Goal: Task Accomplishment & Management: Complete application form

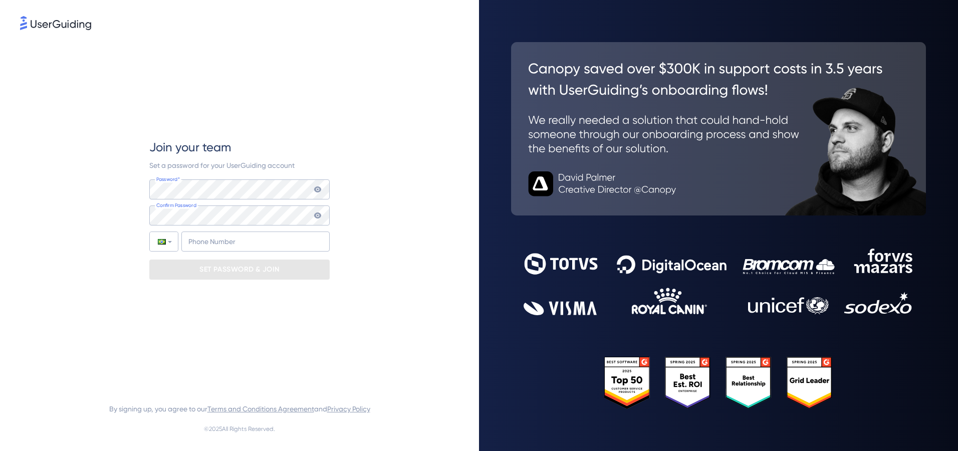
click at [233, 117] on div "Join your team Set a password for your UserGuiding account Password* Your passw…" at bounding box center [239, 209] width 180 height 355
click at [36, 198] on div "Join your team Set a password for your UserGuiding account Password* Your passw…" at bounding box center [239, 209] width 439 height 355
click at [118, 192] on div "Join your team Set a password for your UserGuiding account Password* Your passw…" at bounding box center [239, 209] width 439 height 355
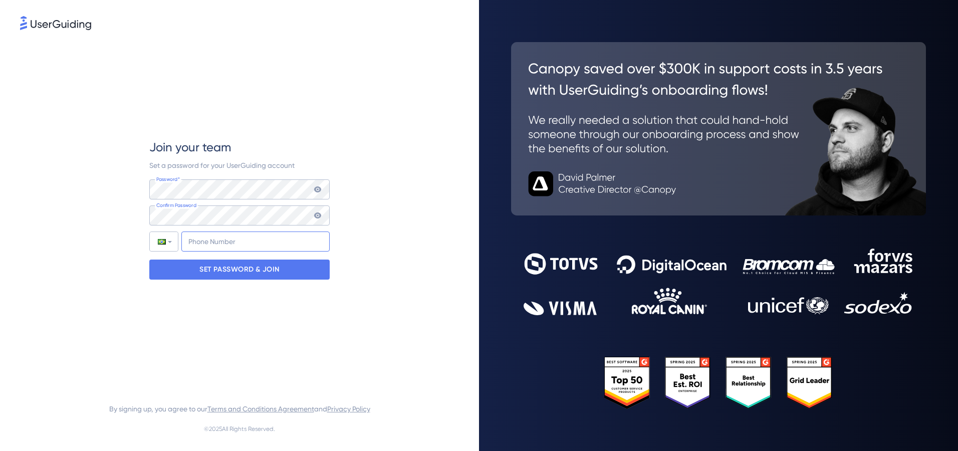
click at [218, 238] on input "+55" at bounding box center [255, 241] width 148 height 20
type input "[PHONE_NUMBER]"
click at [226, 270] on p "SET PASSWORD & JOIN" at bounding box center [239, 269] width 80 height 16
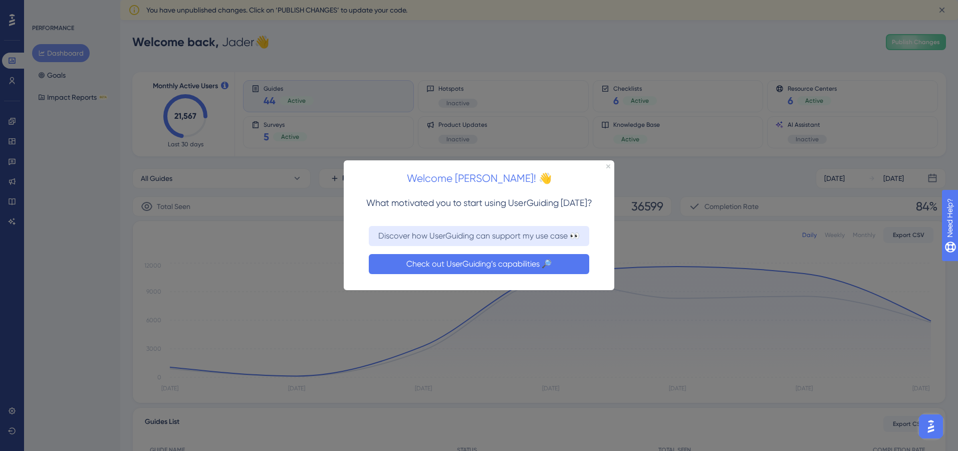
click at [444, 262] on button "Check out UserGuiding’s capabilities 🔎" at bounding box center [479, 264] width 220 height 20
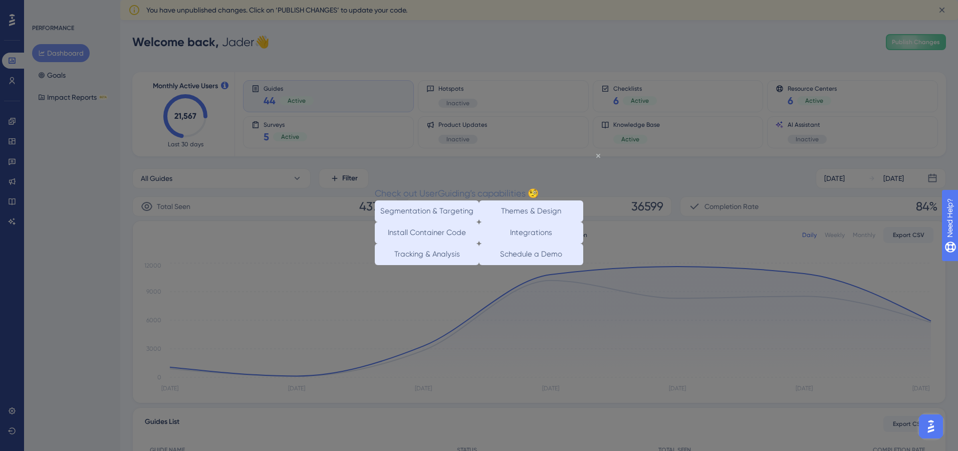
click at [598, 154] on icon "Close Preview" at bounding box center [598, 155] width 4 height 4
